Goal: Transaction & Acquisition: Book appointment/travel/reservation

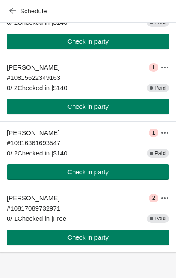
scroll to position [204, 0]
click at [68, 213] on div "# 10817089732971" at bounding box center [53, 208] width 93 height 9
click at [38, 210] on span "# 10817089732971" at bounding box center [33, 207] width 53 height 7
click at [71, 211] on div "# 10817089732971" at bounding box center [53, 208] width 93 height 9
click at [171, 202] on button "button" at bounding box center [164, 197] width 15 height 15
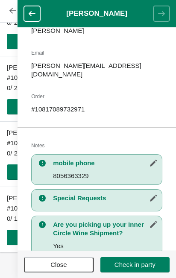
scroll to position [83, 0]
click at [28, 20] on button "button" at bounding box center [32, 13] width 16 height 15
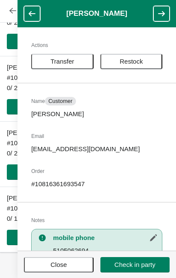
click at [29, 19] on button "button" at bounding box center [32, 13] width 16 height 15
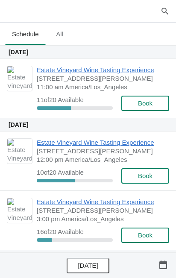
click at [47, 71] on span "Estate Vineyard Wine Tasting Experience" at bounding box center [101, 70] width 128 height 9
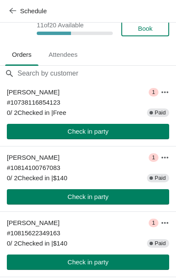
scroll to position [47, 0]
